Goal: Information Seeking & Learning: Learn about a topic

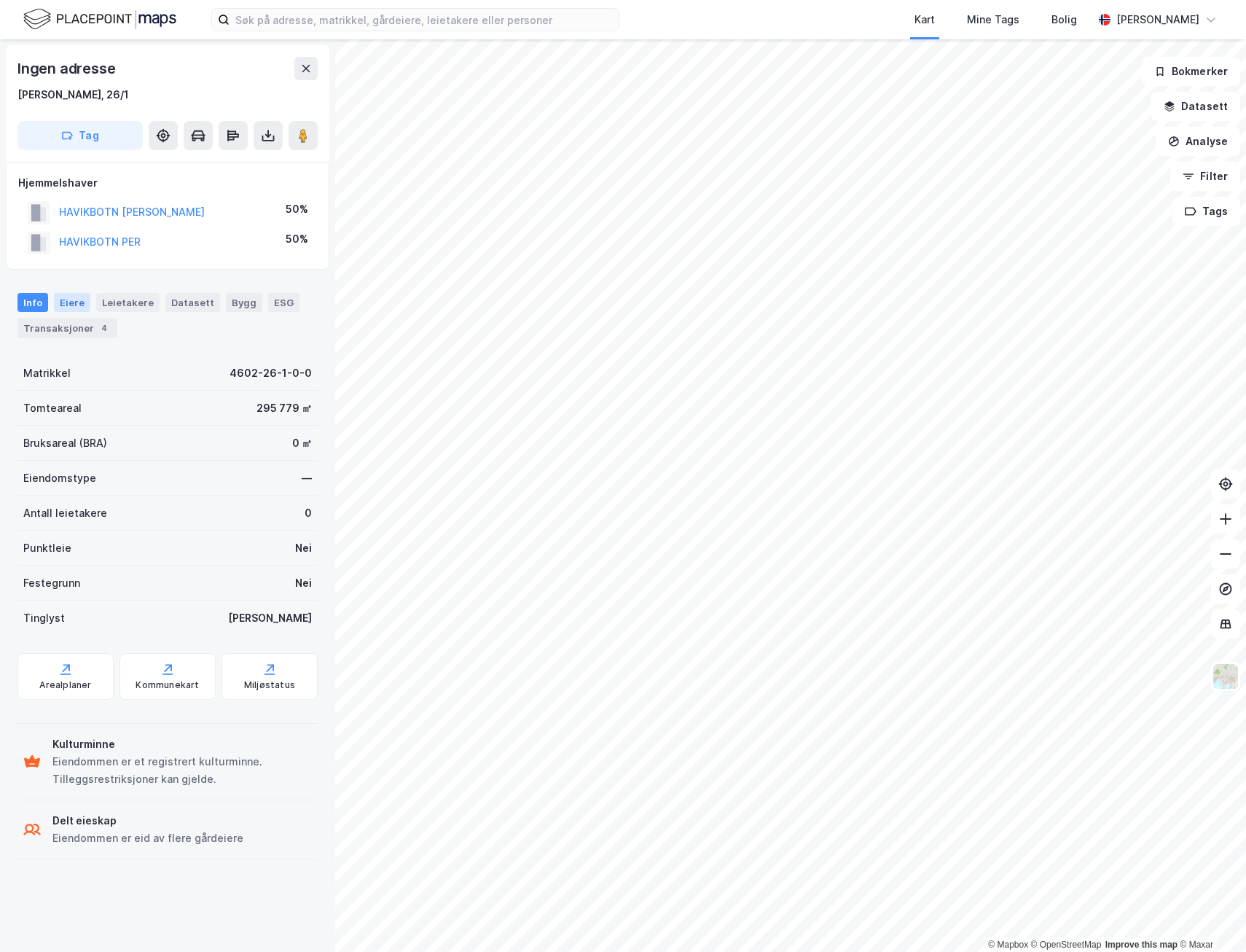
click at [78, 300] on div "Eiere" at bounding box center [72, 302] width 36 height 19
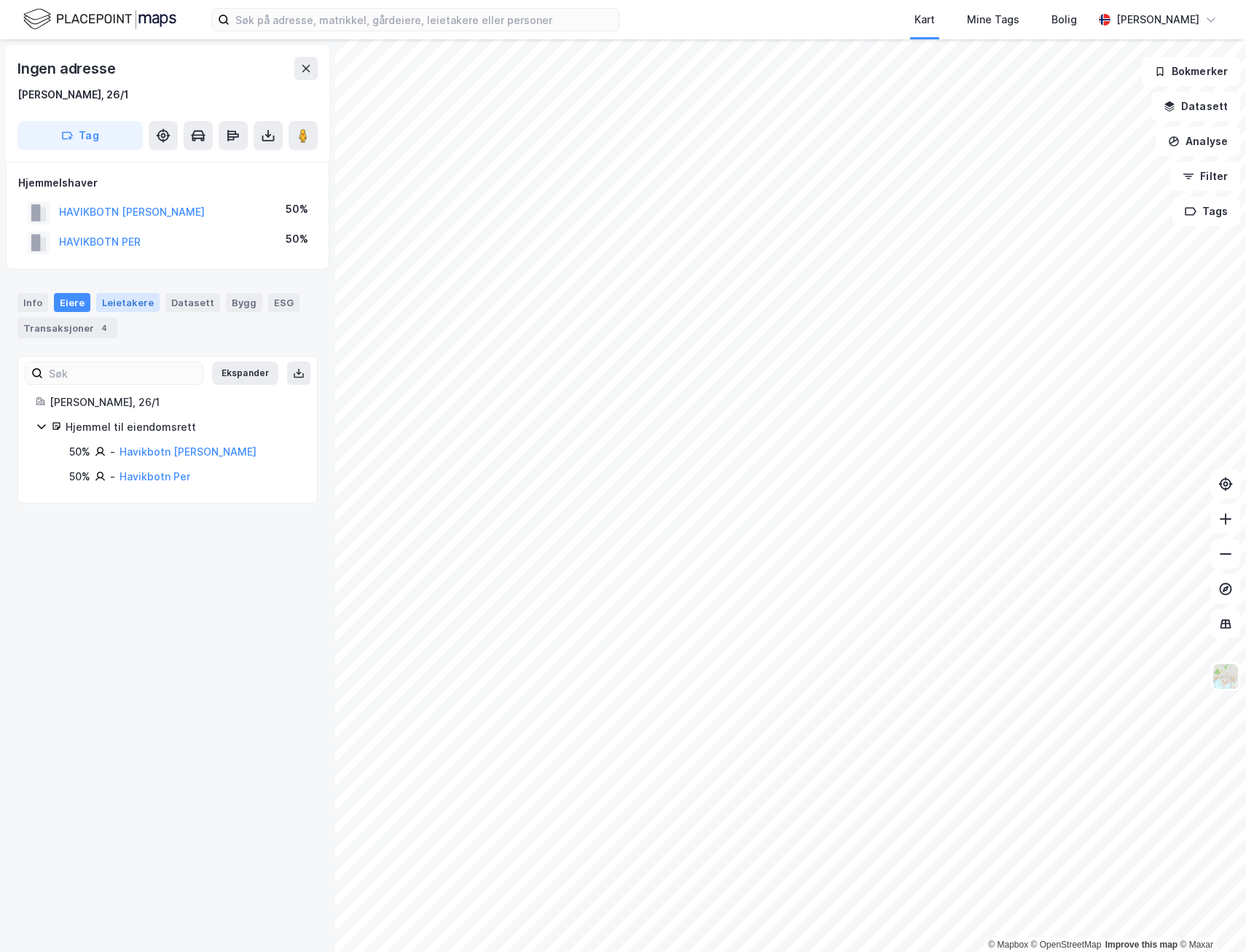
click at [108, 300] on div "Leietakere" at bounding box center [128, 302] width 64 height 19
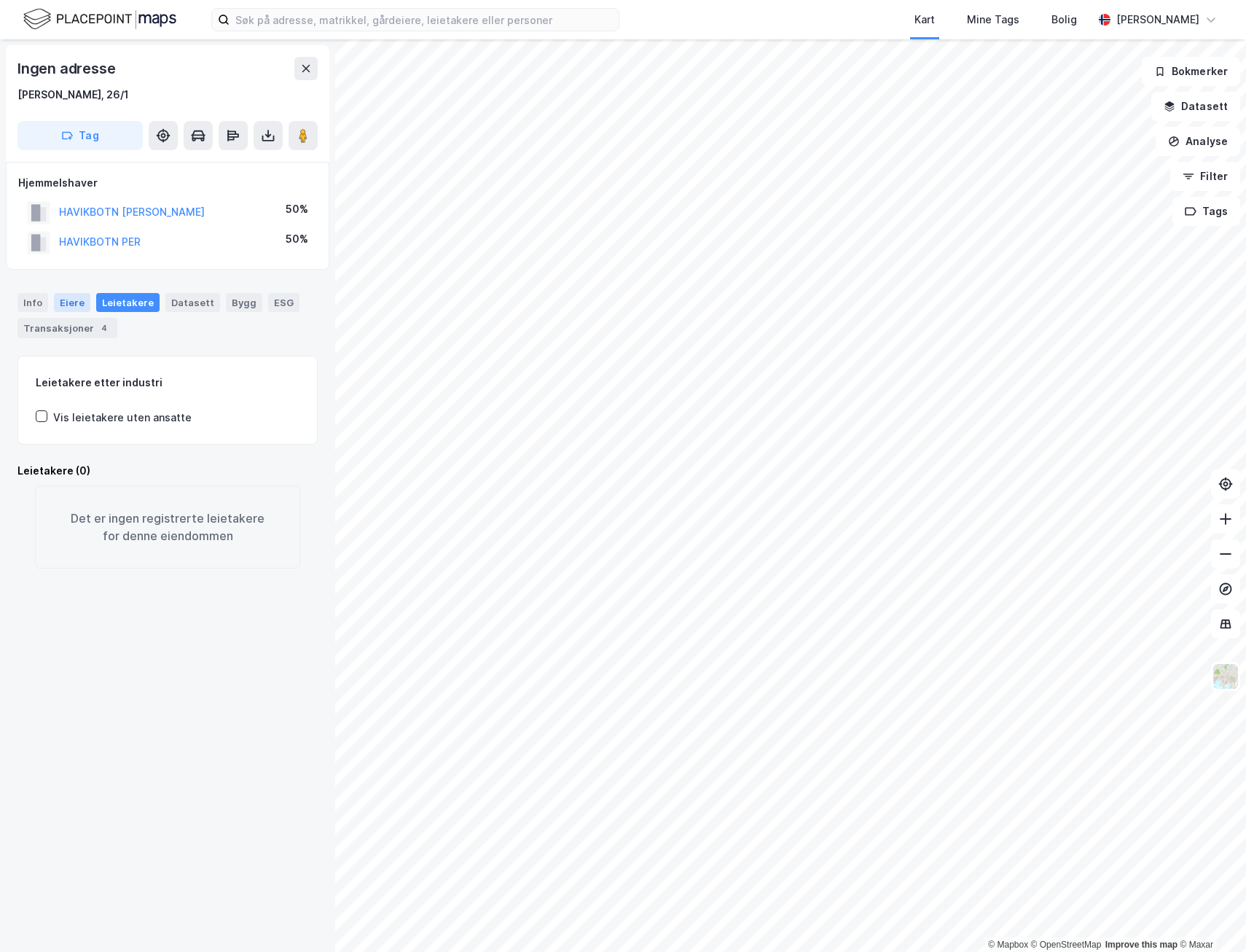
click at [66, 303] on div "Eiere" at bounding box center [72, 302] width 36 height 19
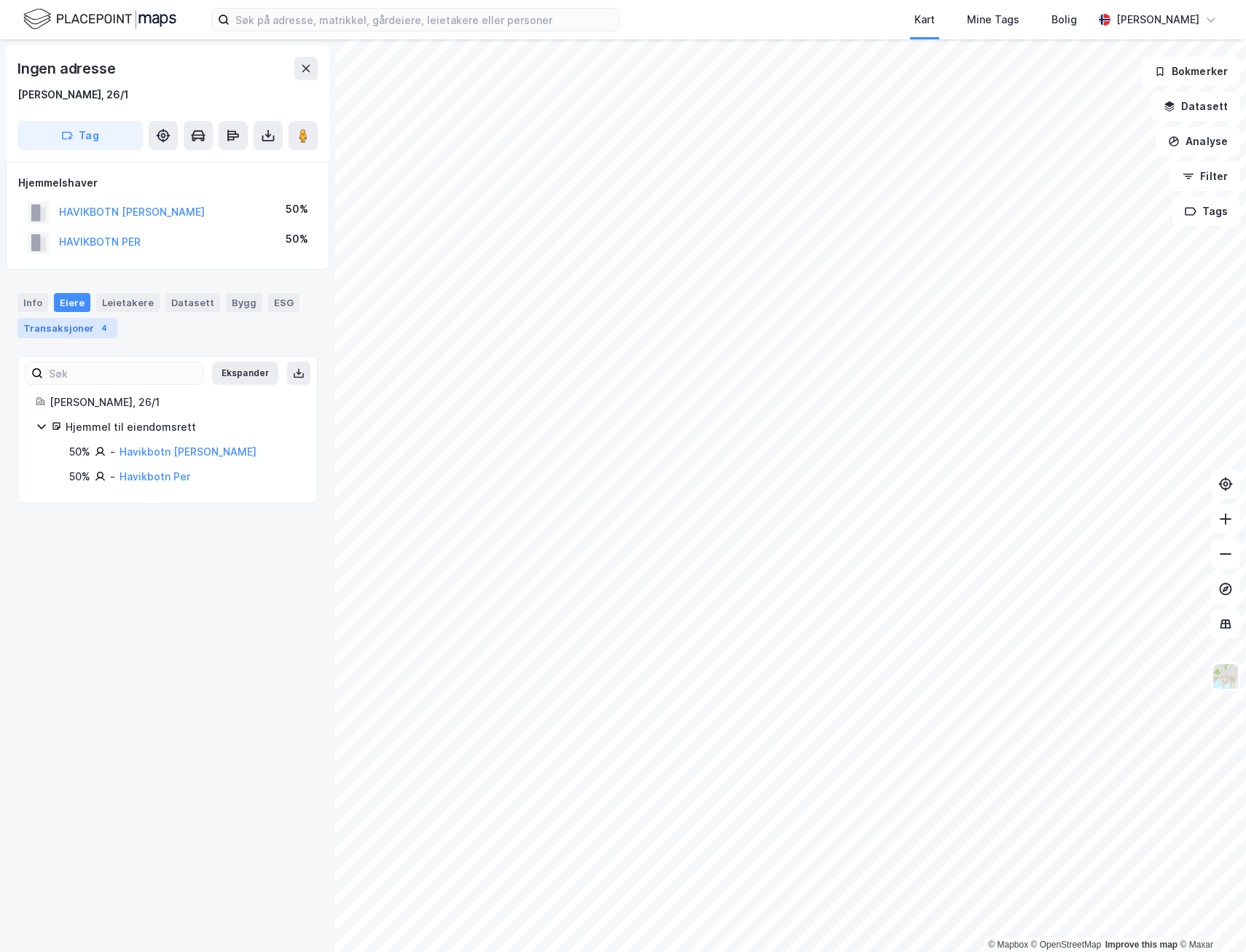
click at [44, 329] on div "Transaksjoner 4" at bounding box center [67, 328] width 100 height 20
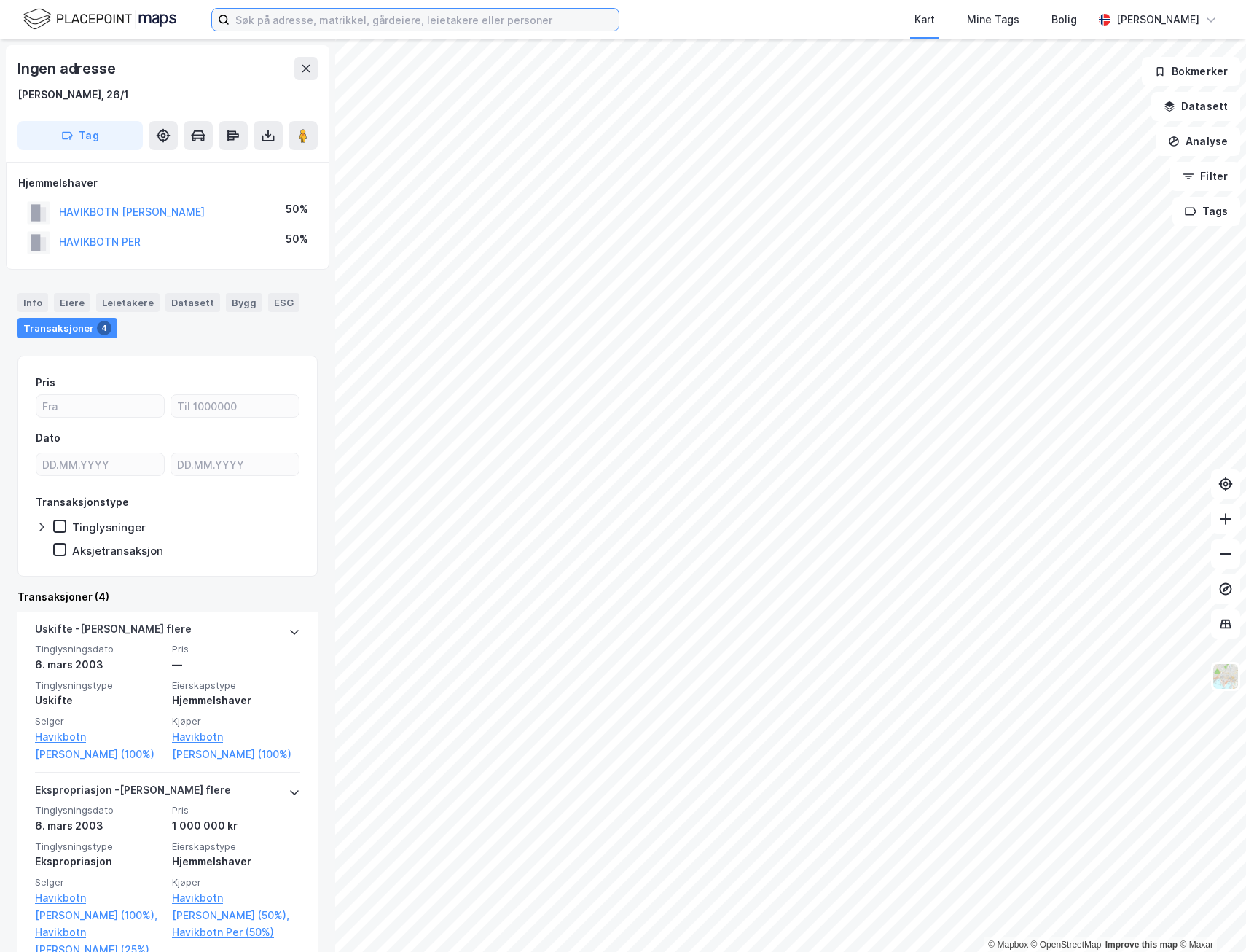
click at [415, 20] on input at bounding box center [424, 20] width 389 height 22
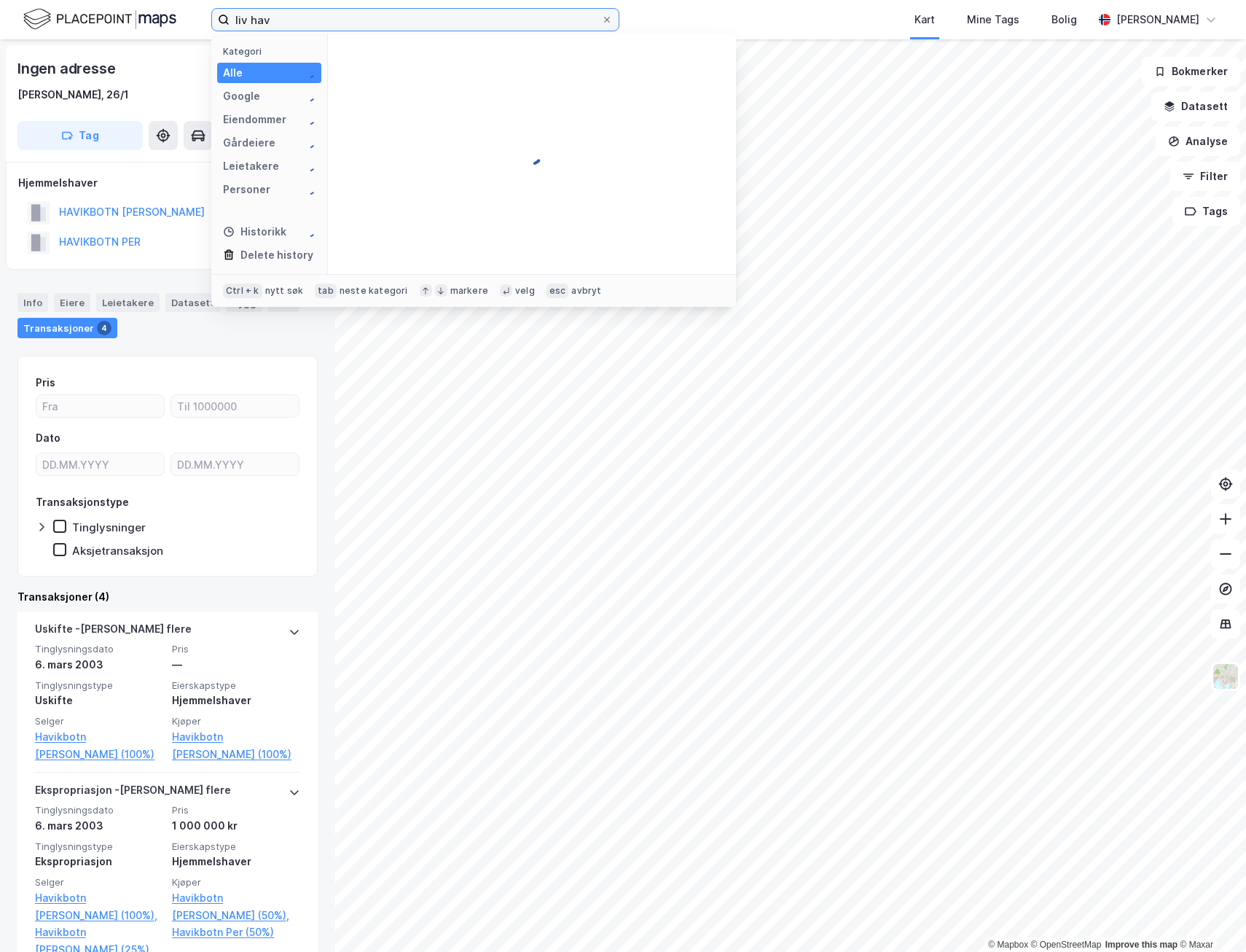
type input "liv havi"
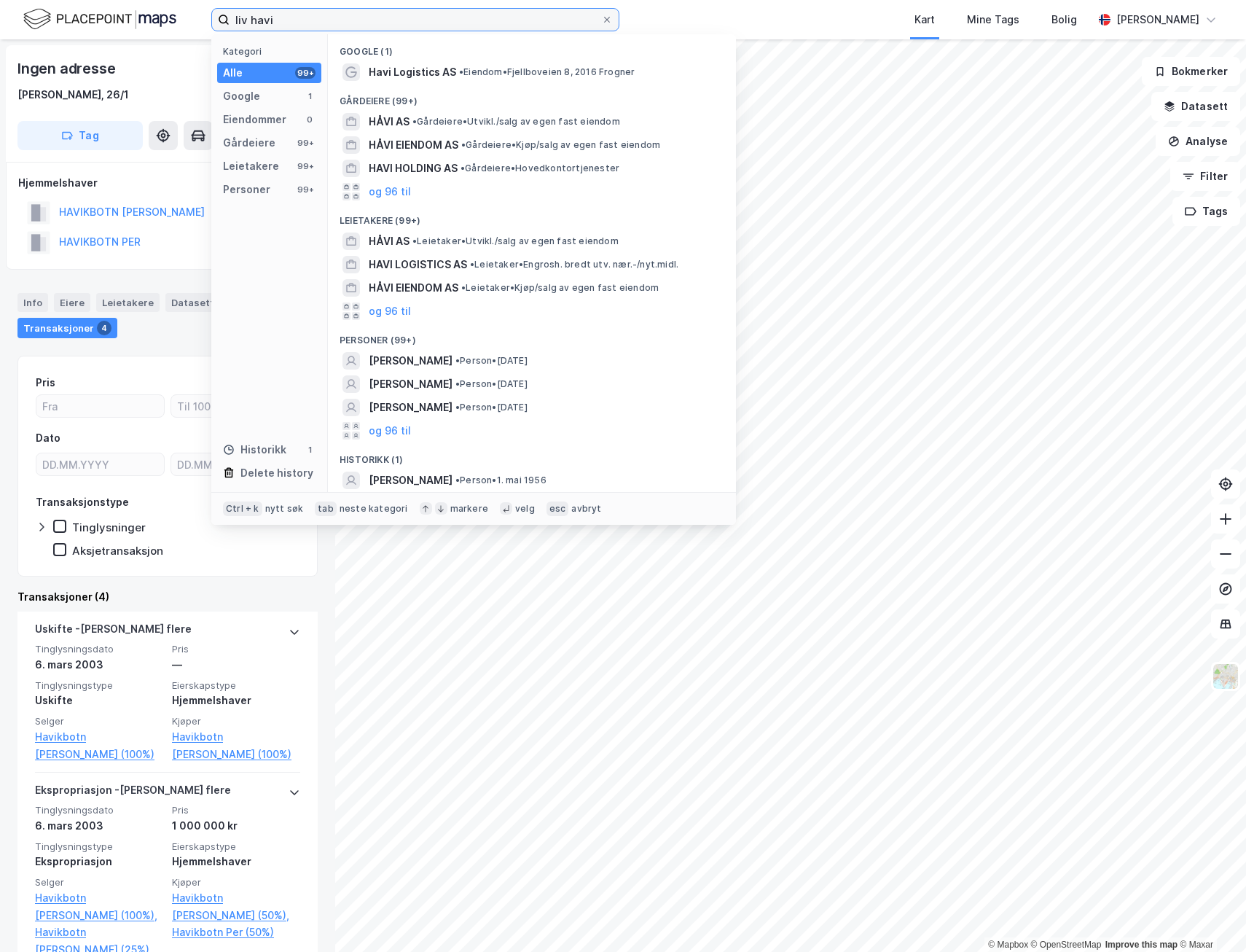
drag, startPoint x: 392, startPoint y: 18, endPoint x: 171, endPoint y: 9, distance: 221.2
click at [173, 9] on div "liv havi Kategori Alle 99+ Google 1 Eiendommer 0 Gårdeiere 99+ Leietakere 99+ P…" at bounding box center [623, 19] width 1246 height 39
